Goal: Transaction & Acquisition: Purchase product/service

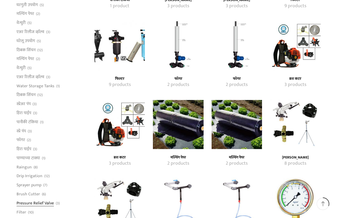
scroll to position [426, 0]
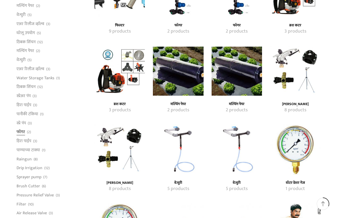
click at [22, 133] on link "फॉगर" at bounding box center [21, 131] width 9 height 9
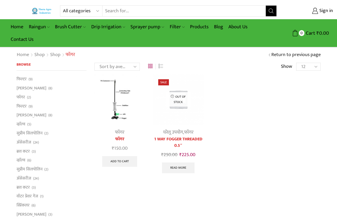
click at [131, 65] on select "Sort by popularity Sort by average rating Sort by latest Sort by price: low to …" at bounding box center [116, 67] width 45 height 8
select select "price"
click at [94, 63] on select "Sort by popularity Sort by average rating Sort by latest Sort by price: low to …" at bounding box center [116, 67] width 45 height 8
click at [202, 27] on link "Products" at bounding box center [199, 27] width 24 height 13
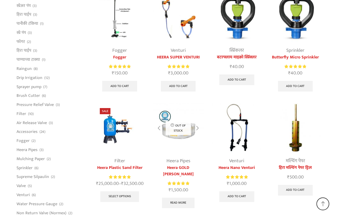
scroll to position [1366, 0]
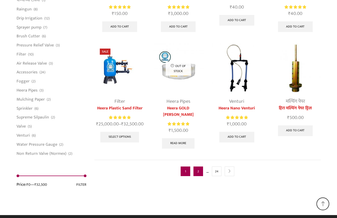
click at [196, 168] on link "2" at bounding box center [198, 171] width 10 height 10
